Goal: Task Accomplishment & Management: Use online tool/utility

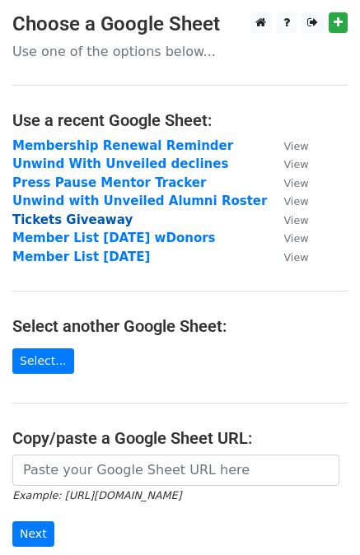
click at [87, 216] on strong "Tickets Giveaway" at bounding box center [72, 219] width 120 height 15
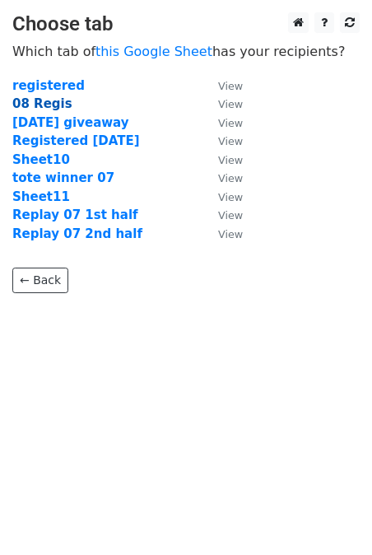
click at [42, 101] on strong "08 Regis" at bounding box center [42, 103] width 60 height 15
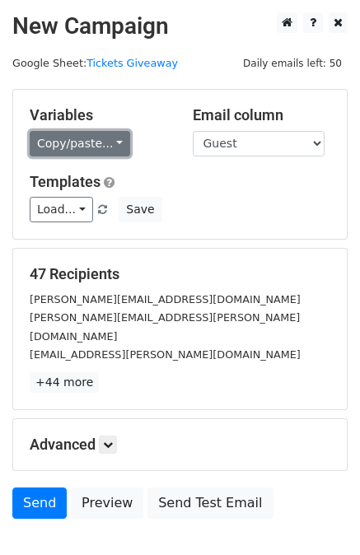
click at [82, 147] on link "Copy/paste..." at bounding box center [80, 144] width 100 height 26
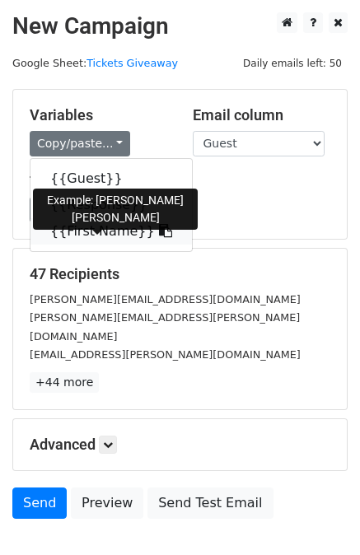
click at [88, 225] on link "{{First Name}}" at bounding box center [110, 231] width 161 height 26
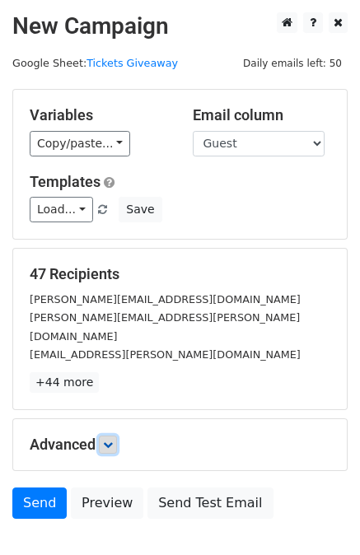
click at [107, 440] on icon at bounding box center [108, 445] width 10 height 10
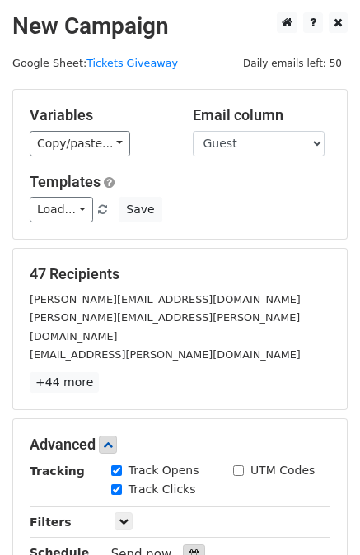
click at [189, 549] on icon at bounding box center [194, 555] width 11 height 12
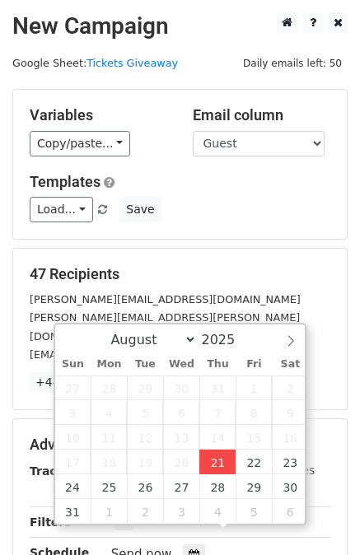
type input "2025-08-21 14:17"
type input "02"
type input "17"
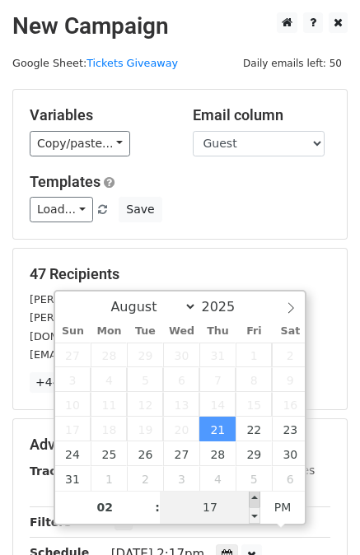
type input "2025-08-21 14:22"
type input "22"
click at [253, 497] on span at bounding box center [255, 499] width 12 height 16
type input "2025-08-21 14:27"
type input "27"
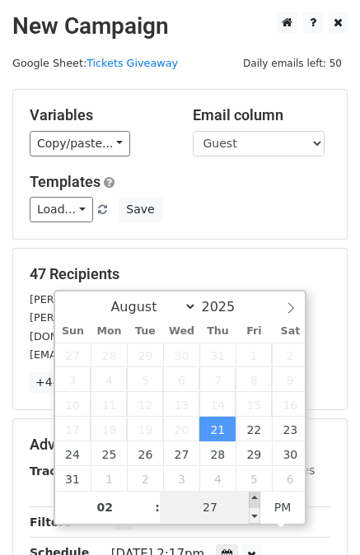
click at [253, 497] on span at bounding box center [255, 499] width 12 height 16
type input "2025-08-21 14:32"
type input "32"
click at [253, 497] on span at bounding box center [255, 499] width 12 height 16
type input "2025-08-21 14:37"
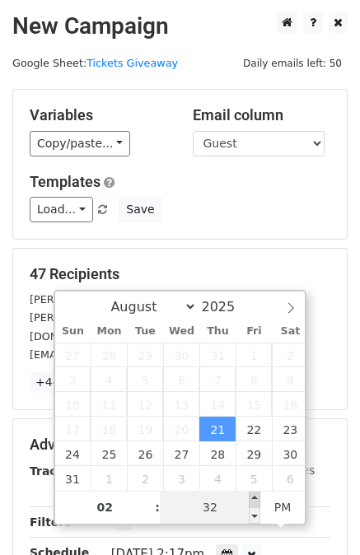
type input "37"
click at [253, 497] on span at bounding box center [255, 499] width 12 height 16
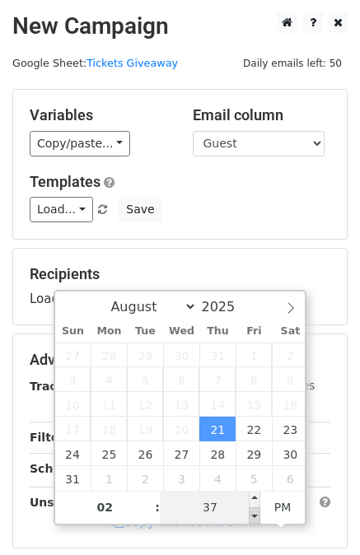
type input "2025-08-21 14:32"
type input "32"
click at [255, 514] on span at bounding box center [255, 515] width 12 height 16
click at [227, 510] on input "32" at bounding box center [210, 507] width 100 height 33
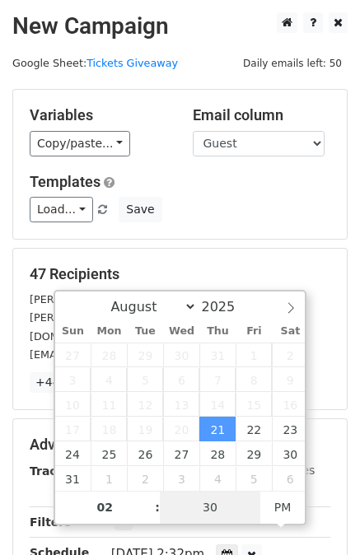
type input "30"
type input "2025-08-21 14:30"
click at [94, 302] on div "August September October November December 2025" at bounding box center [180, 306] width 188 height 28
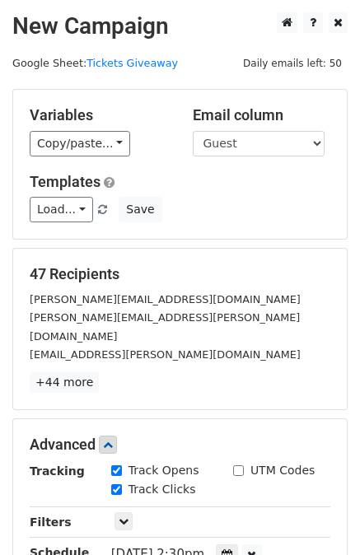
click at [355, 370] on main "New Campaign Daily emails left: 50 Google Sheet: Tickets Giveaway Variables Cop…" at bounding box center [180, 370] width 360 height 716
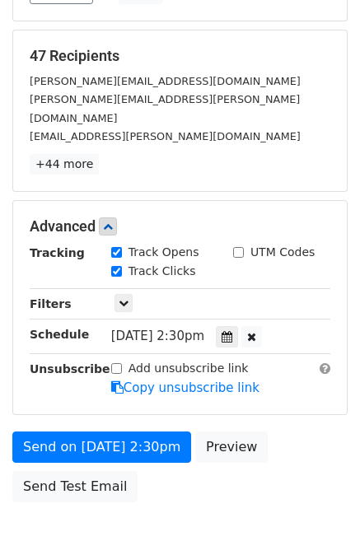
scroll to position [229, 0]
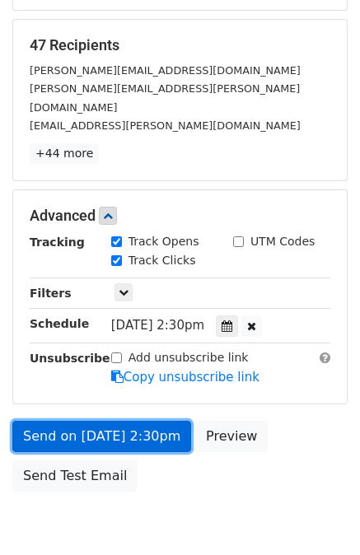
click at [105, 421] on link "Send on Aug 21 at 2:30pm" at bounding box center [101, 436] width 179 height 31
